Goal: Task Accomplishment & Management: Manage account settings

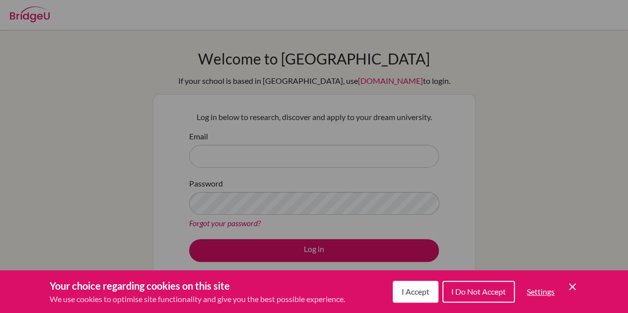
click at [415, 292] on span "I Accept" at bounding box center [415, 291] width 28 height 9
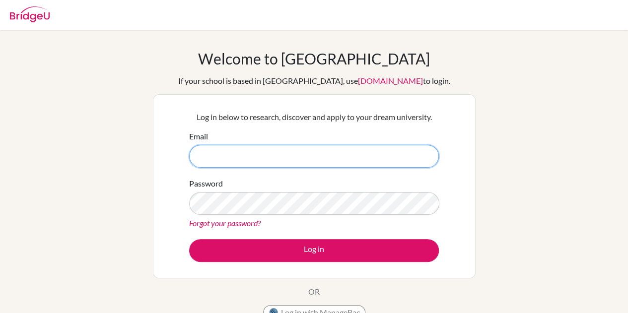
click at [304, 163] on input "Email" at bounding box center [314, 156] width 250 height 23
type input "[EMAIL_ADDRESS][DOMAIN_NAME]"
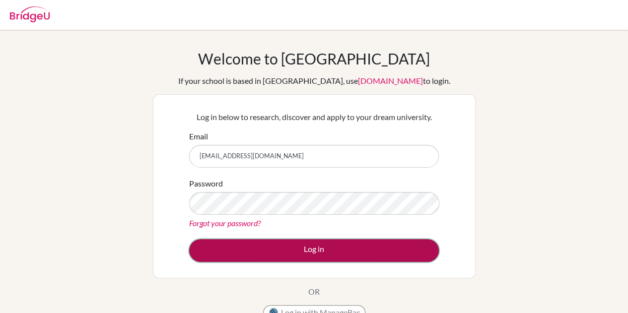
click at [327, 248] on button "Log in" at bounding box center [314, 250] width 250 height 23
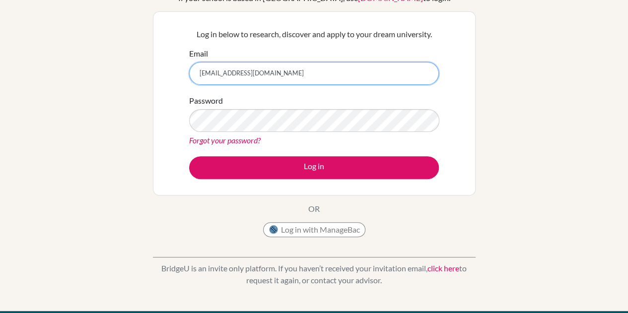
scroll to position [102, 0]
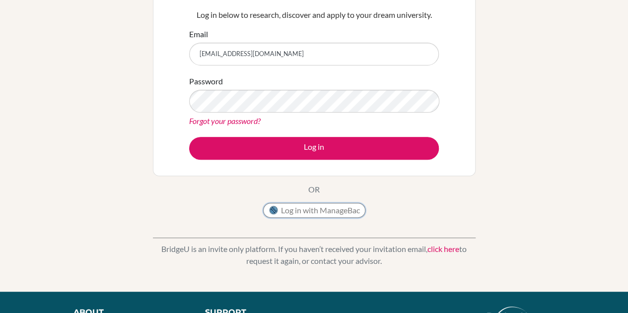
click at [328, 209] on button "Log in with ManageBac" at bounding box center [314, 210] width 102 height 15
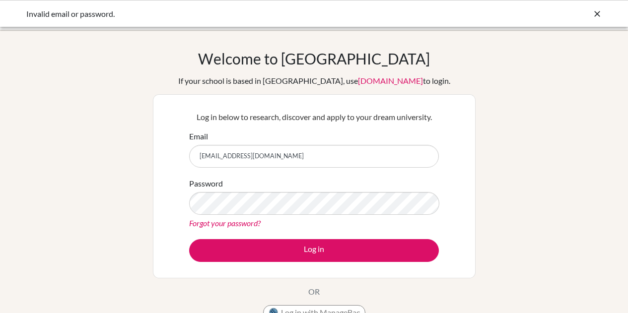
scroll to position [102, 0]
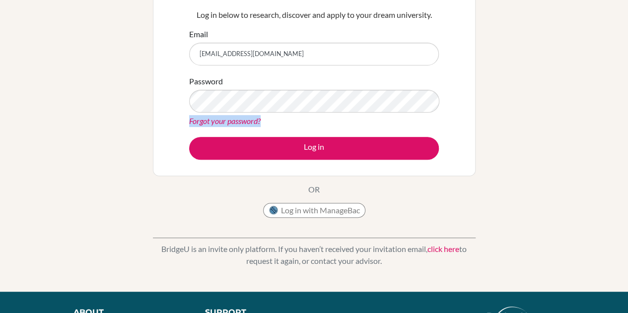
click at [516, 87] on div "Welcome to BridgeU If your school is based in China, use app.bridge-u.com.cn to…" at bounding box center [314, 109] width 628 height 324
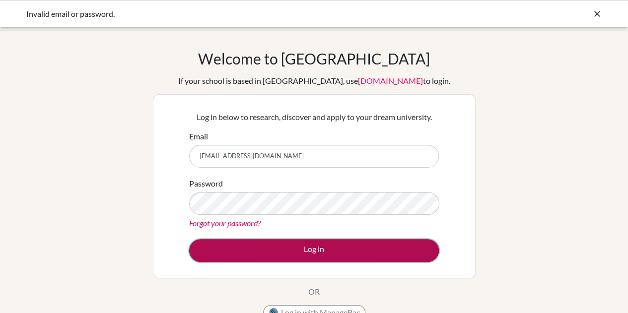
click at [332, 242] on button "Log in" at bounding box center [314, 250] width 250 height 23
click at [340, 253] on button "Log in" at bounding box center [314, 250] width 250 height 23
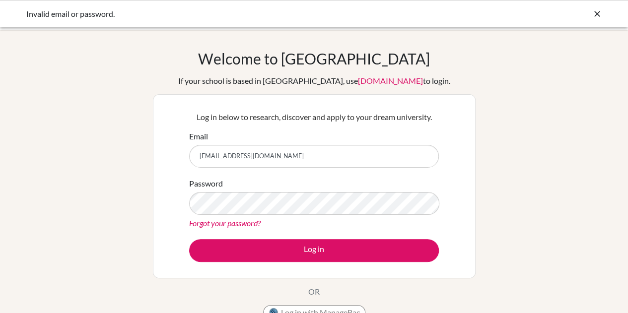
click at [243, 223] on link "Forgot your password?" at bounding box center [224, 222] width 71 height 9
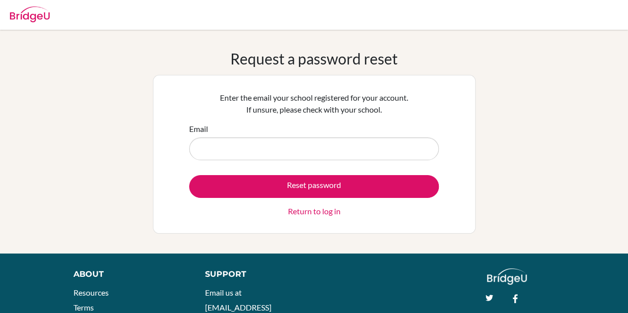
click at [511, 59] on div "Request a password reset Enter the email your school registered for your accoun…" at bounding box center [314, 142] width 628 height 184
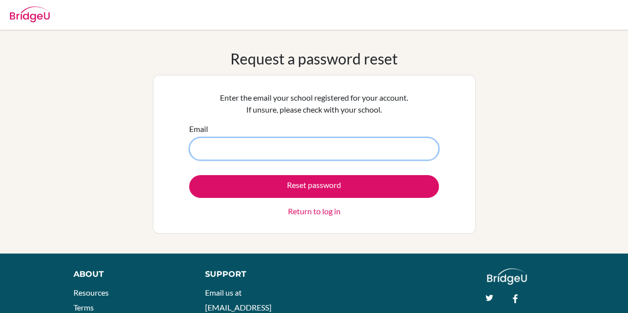
click at [375, 143] on input "Email" at bounding box center [314, 148] width 250 height 23
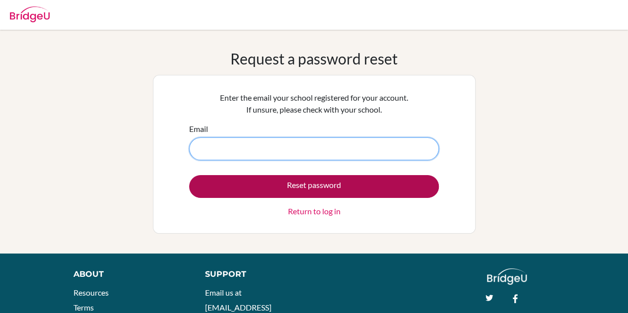
type input "dia250370@diaestudents.com"
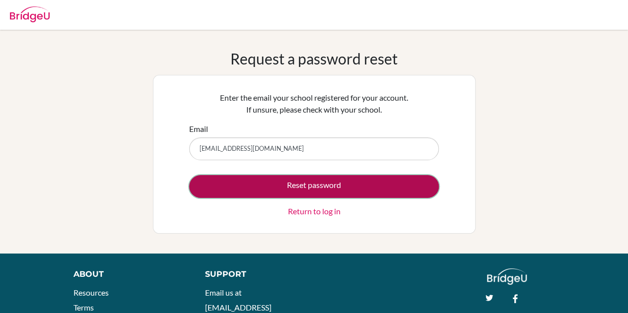
click at [353, 187] on button "Reset password" at bounding box center [314, 186] width 250 height 23
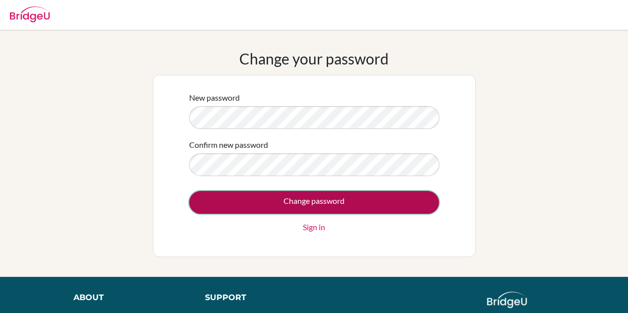
click at [350, 204] on input "Change password" at bounding box center [314, 202] width 250 height 23
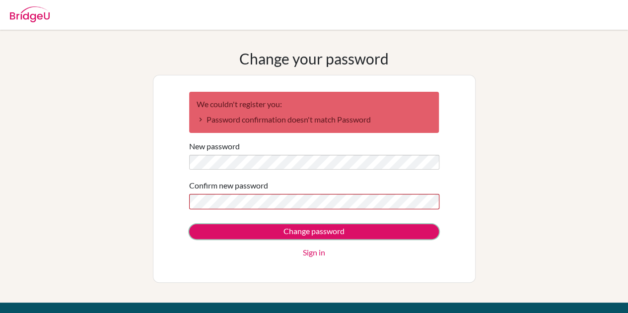
click at [414, 236] on input "Change password" at bounding box center [314, 231] width 250 height 15
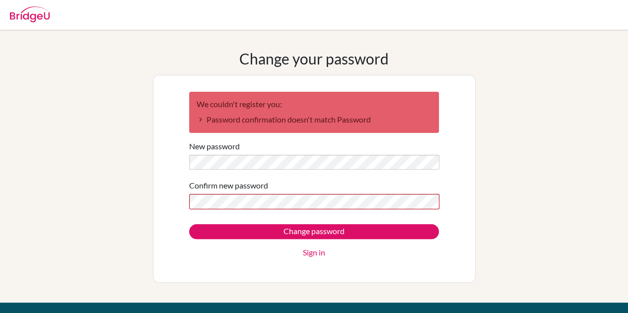
click at [416, 235] on div "Change password Sign in" at bounding box center [314, 241] width 250 height 34
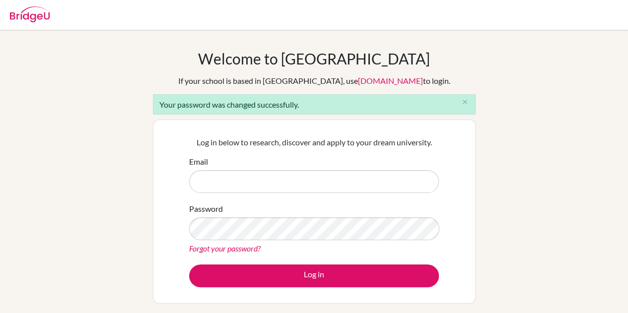
click at [270, 193] on form "Email Password Forgot your password? Log in" at bounding box center [314, 221] width 250 height 131
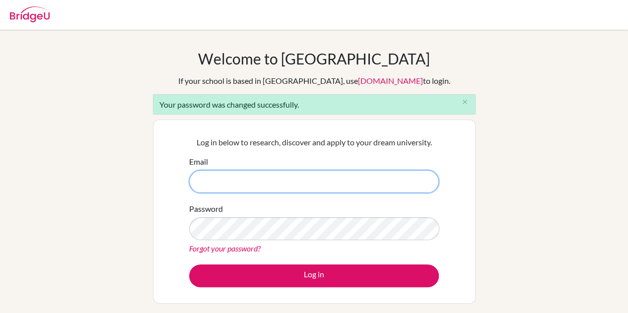
click at [270, 186] on input "Email" at bounding box center [314, 181] width 250 height 23
type input "[EMAIL_ADDRESS][DOMAIN_NAME]"
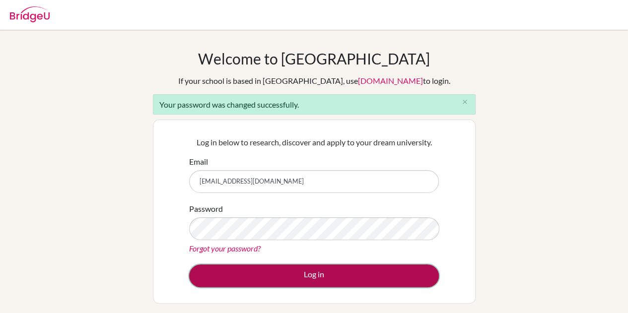
click at [329, 270] on button "Log in" at bounding box center [314, 275] width 250 height 23
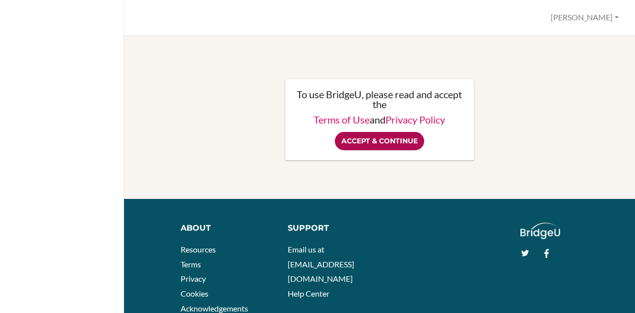
click at [386, 138] on input "Accept & Continue" at bounding box center [379, 141] width 89 height 18
